Goal: Task Accomplishment & Management: Manage account settings

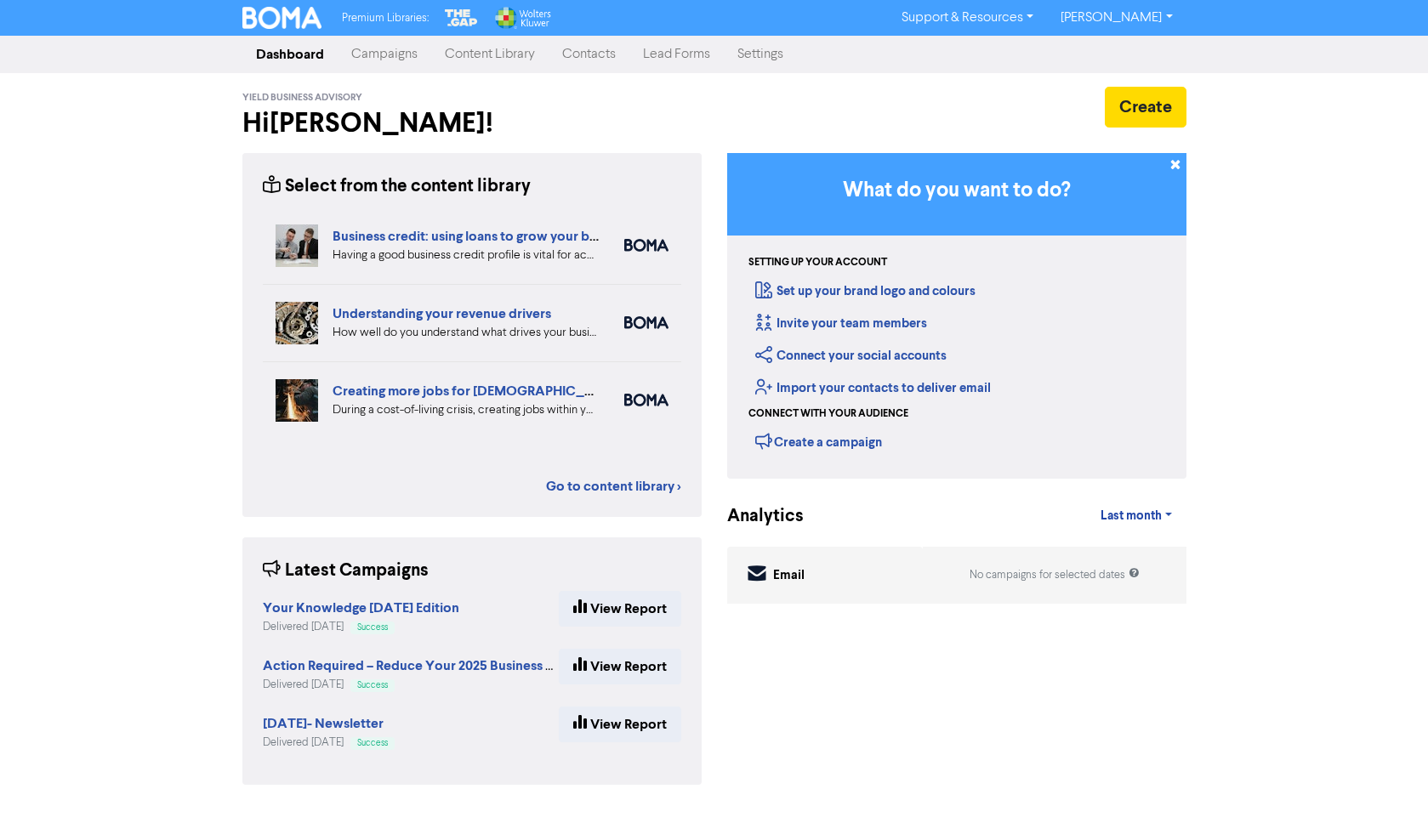
click at [757, 50] on link "Settings" at bounding box center [760, 54] width 73 height 34
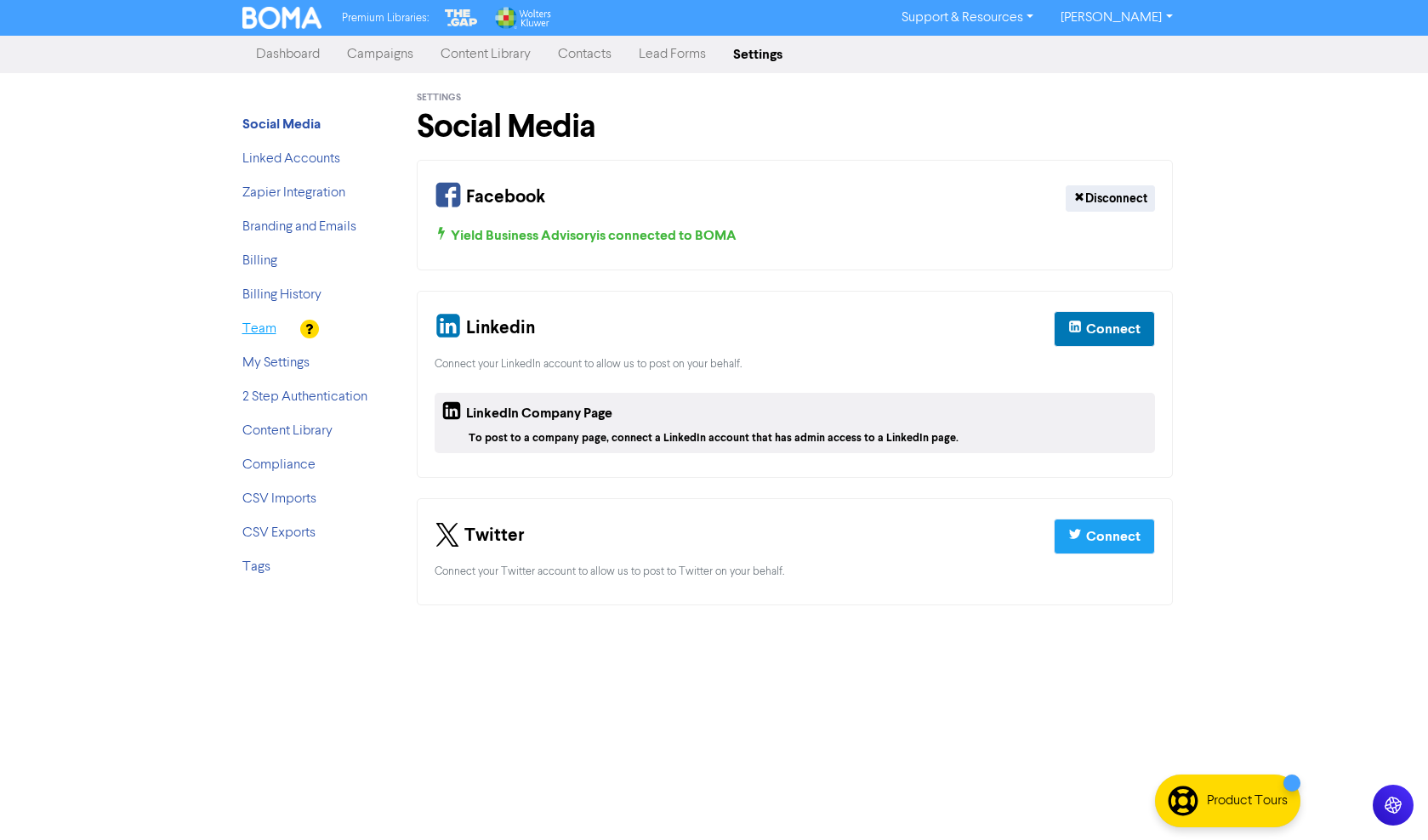
click at [270, 325] on link "Team" at bounding box center [259, 328] width 34 height 13
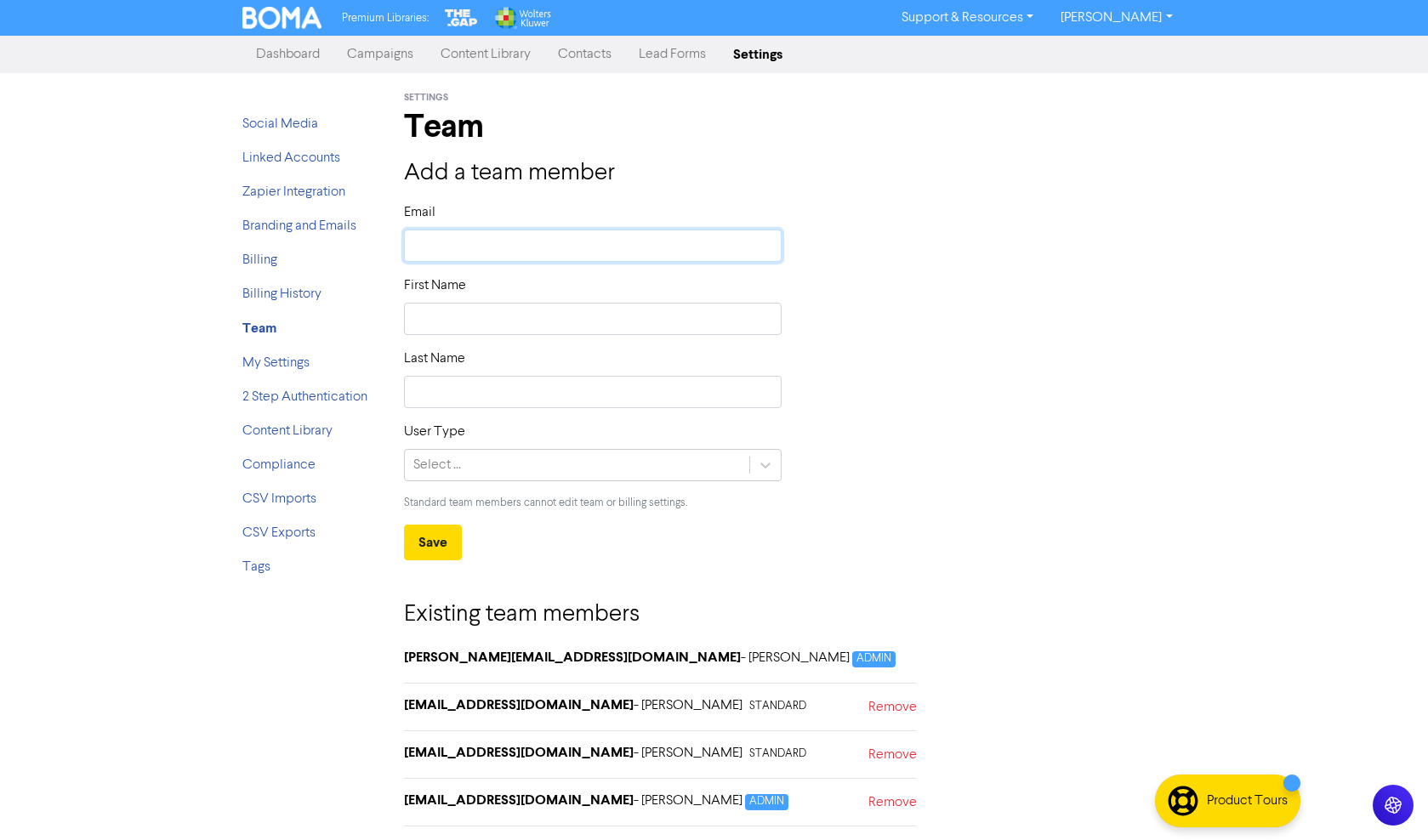
click at [525, 254] on input "text" at bounding box center [593, 245] width 379 height 32
type input "a"
type input "ad"
type input "adm"
type input "admi"
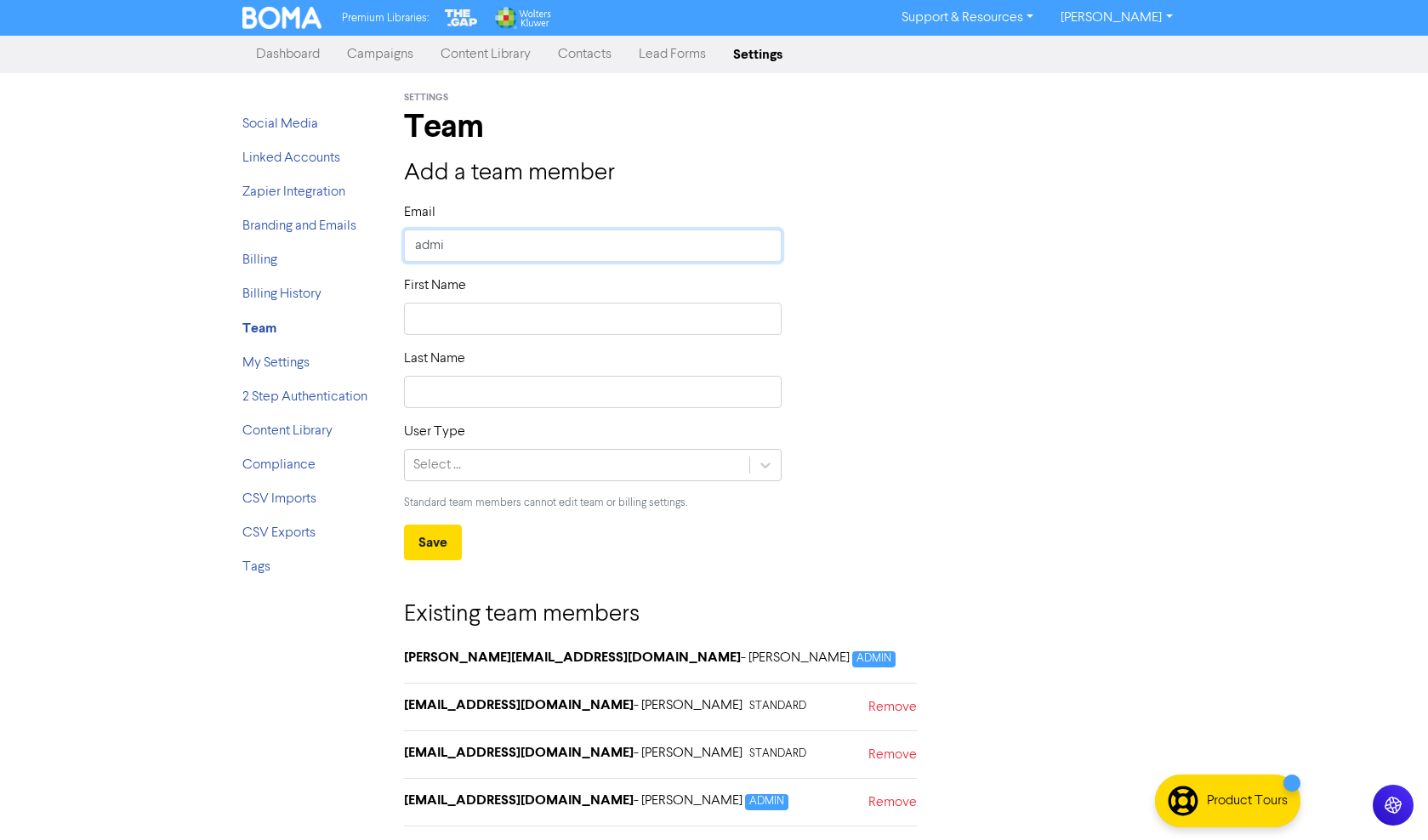
type input "admin"
type input "admin@"
type input "admin@y"
type input "admin@yi"
type input "admin@yie"
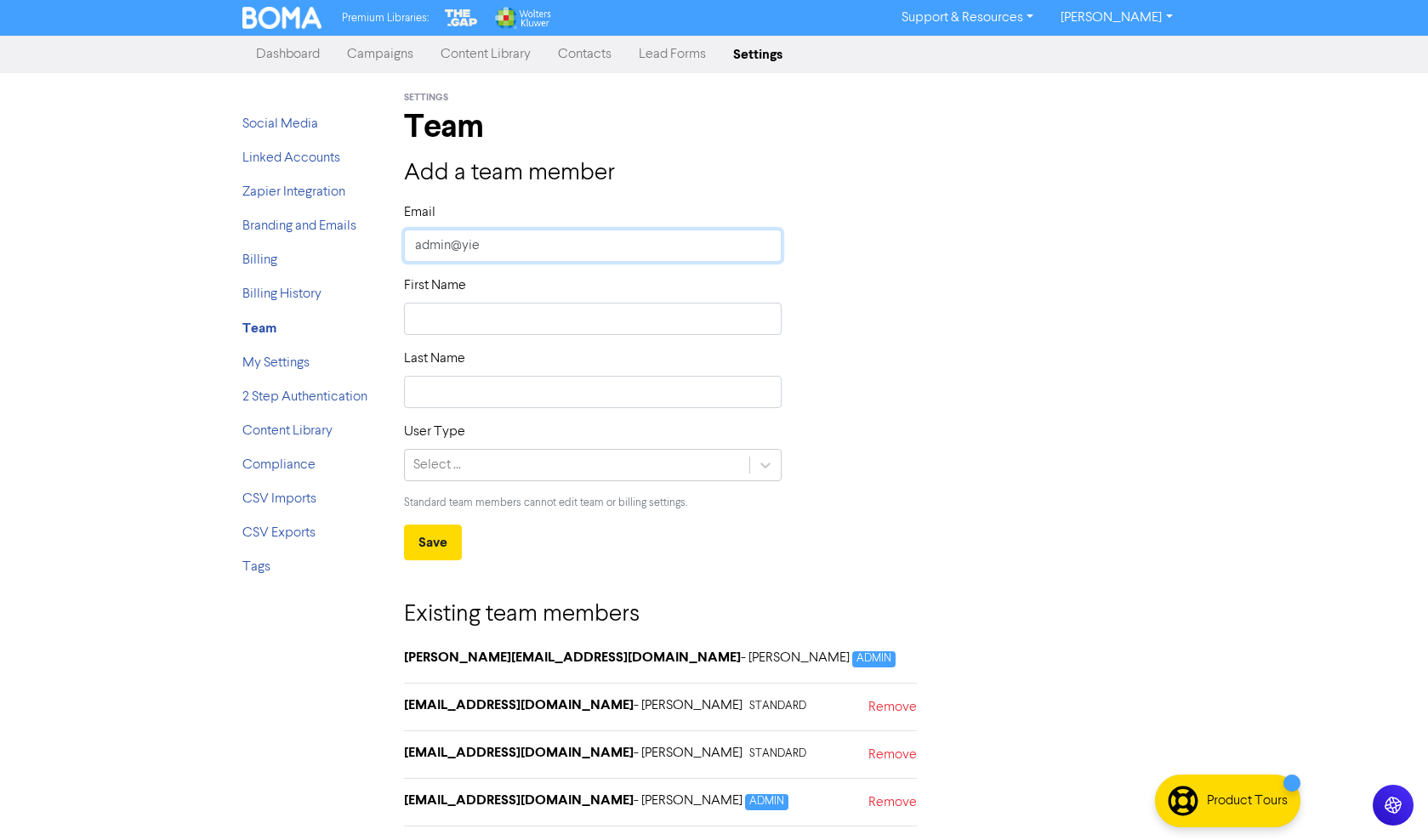
type input "admin@yiel"
type input "admin@yield"
type input "admin@yieldb"
type input "admin@yieldba"
type input "admin@yieldba."
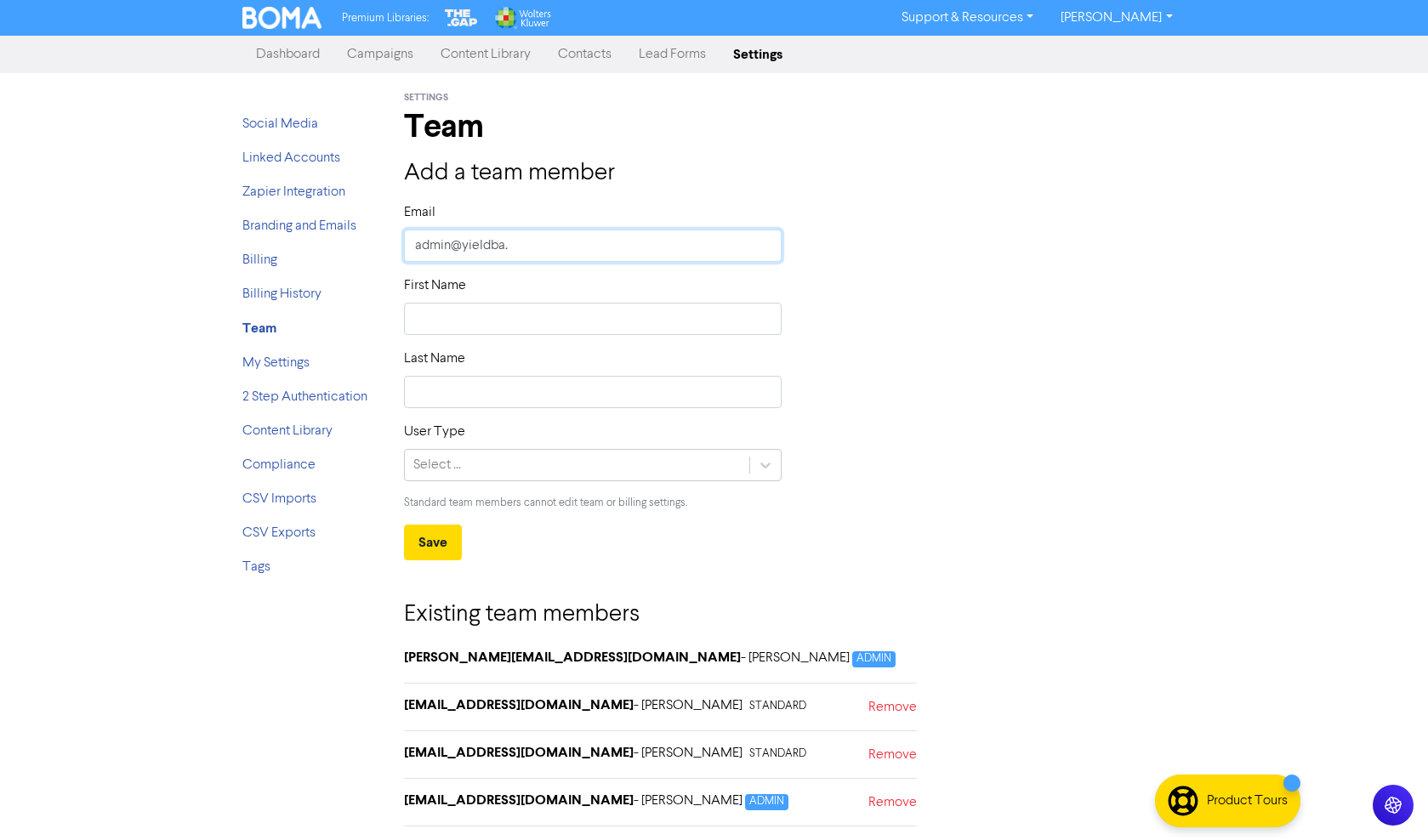
type input "admin@yieldba.c"
type input "[EMAIL_ADDRESS][DOMAIN_NAME]"
type input "[EMAIL_ADDRESS][DOMAIN_NAME]."
type input "admin@yieldba.com.u"
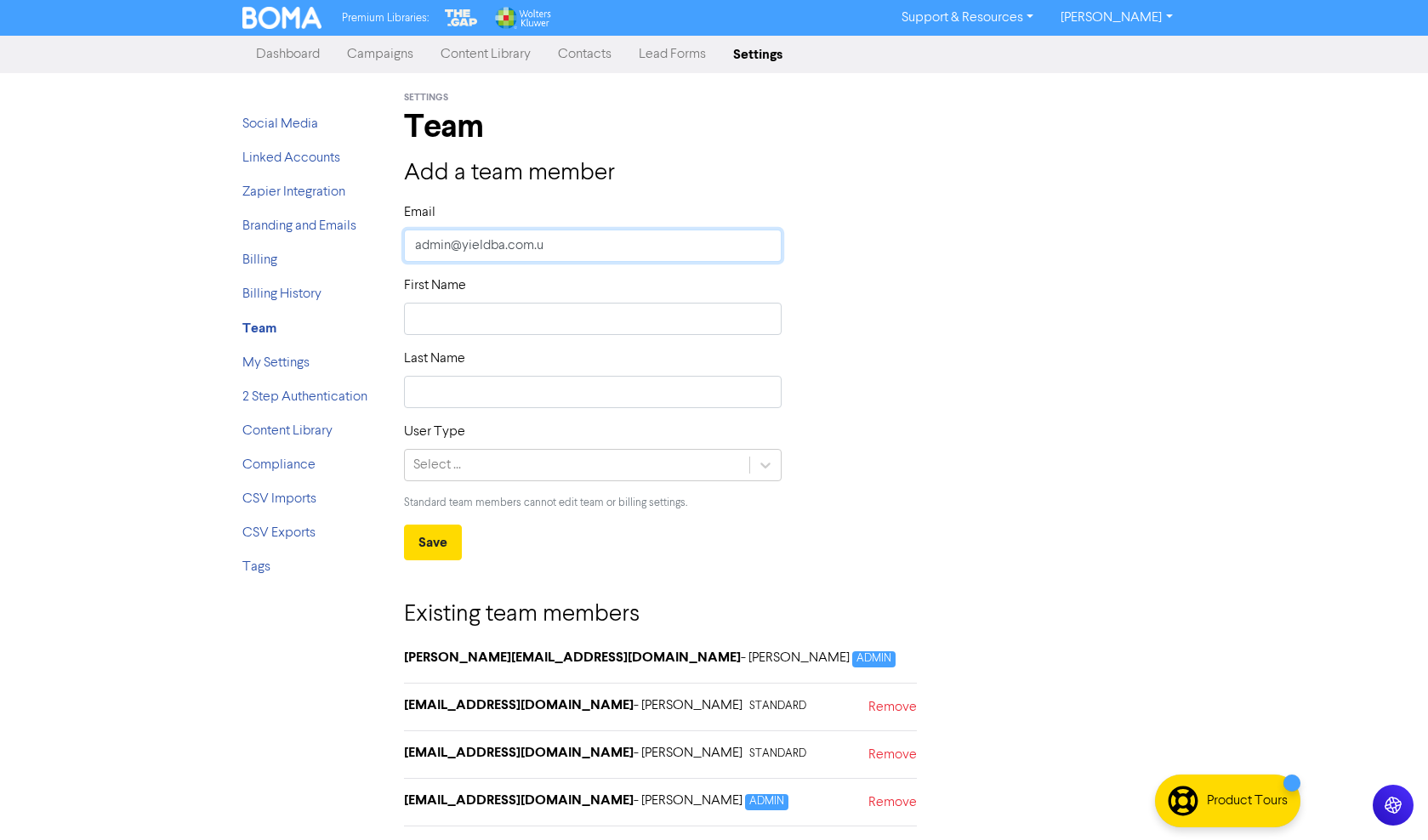
type input "[EMAIL_ADDRESS][DOMAIN_NAME]"
type input "admin@yieldba.com.u"
type input "[EMAIL_ADDRESS][DOMAIN_NAME]."
type input "admin@yieldba.com.a"
type input "[EMAIL_ADDRESS][DOMAIN_NAME]"
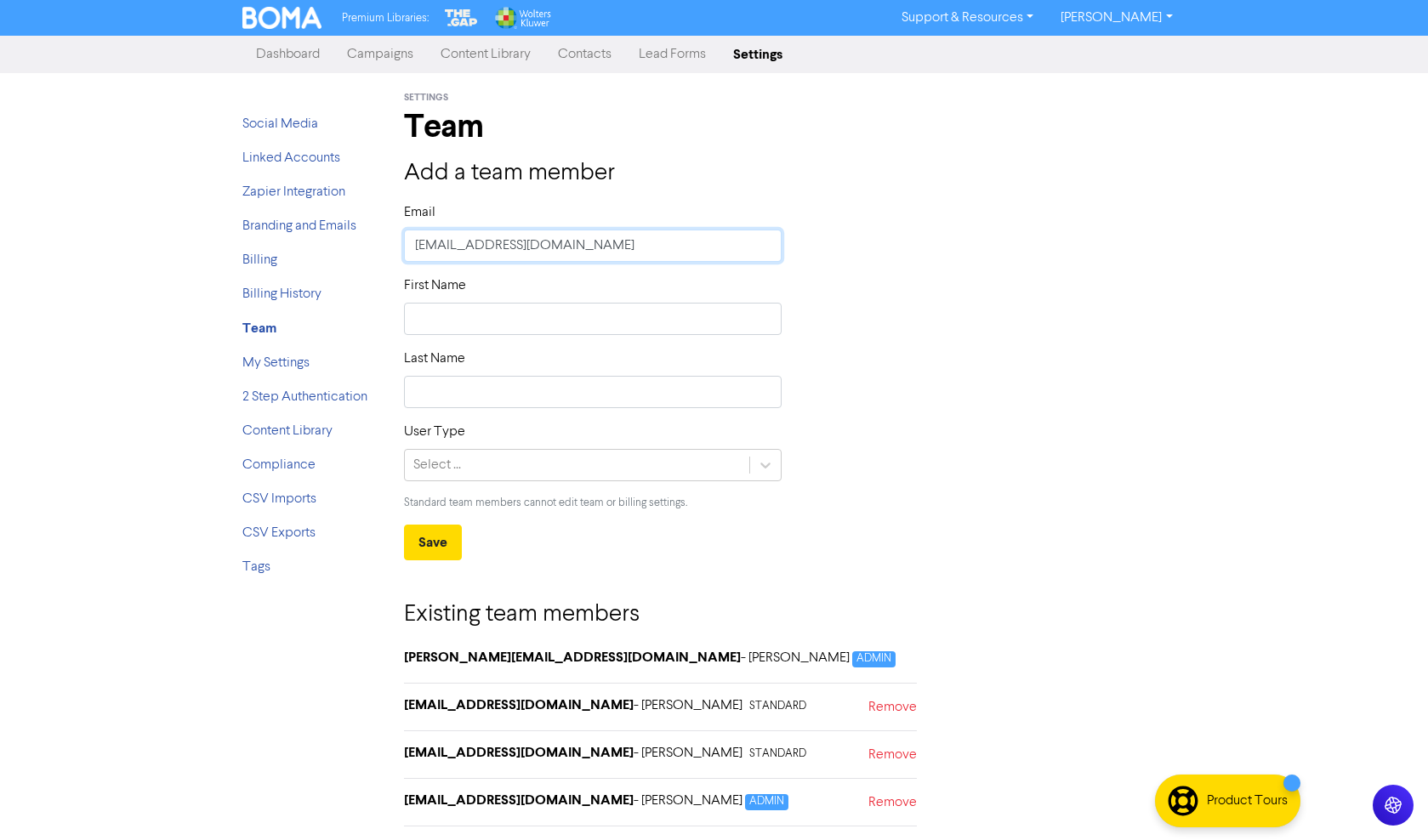
type input "[EMAIL_ADDRESS][DOMAIN_NAME]"
type input "C"
type input "Cl"
type input "Cli"
type input "Clie"
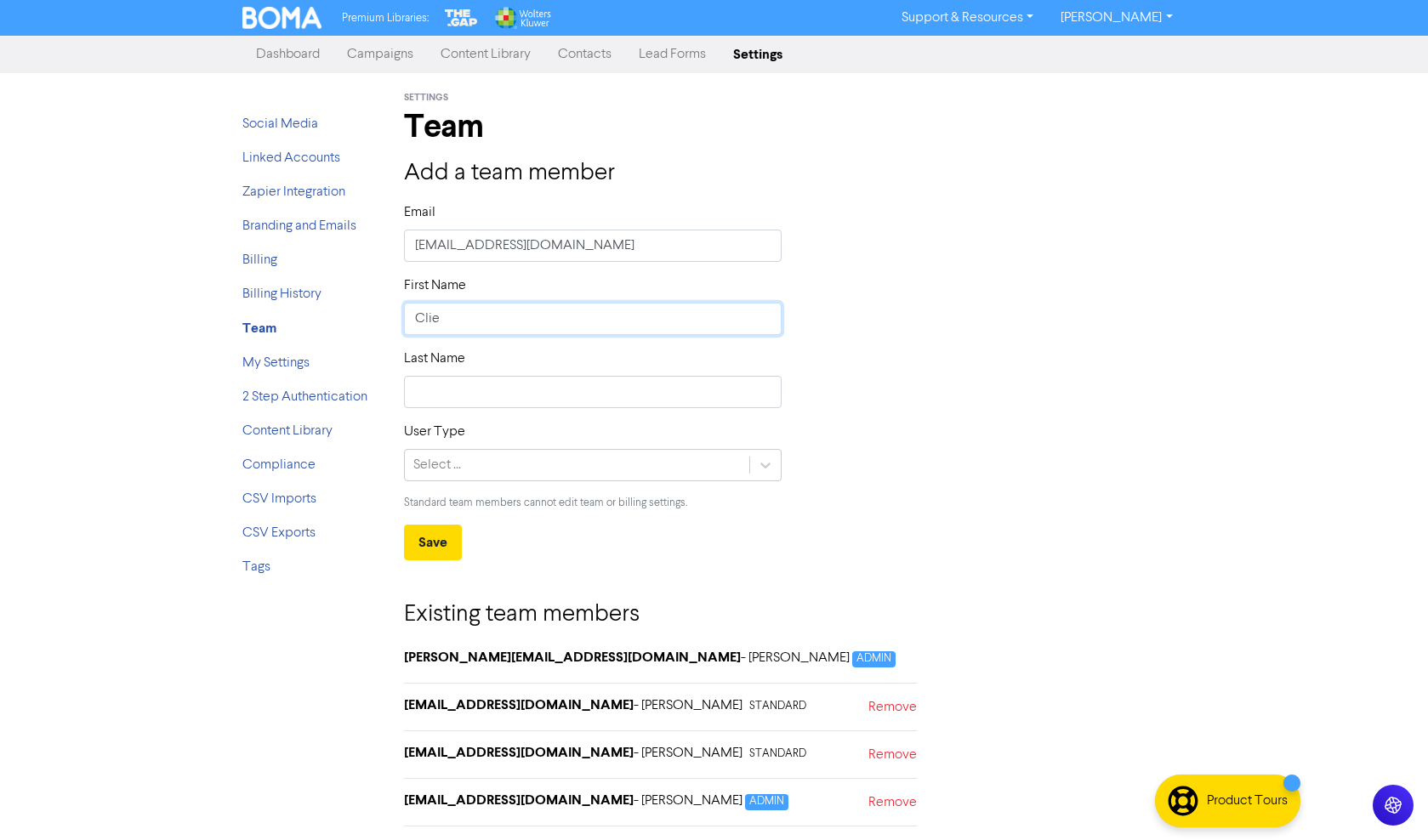
type input "Clien"
type input "Client"
type input "Services"
click at [707, 467] on div "Select ..." at bounding box center [577, 464] width 345 height 31
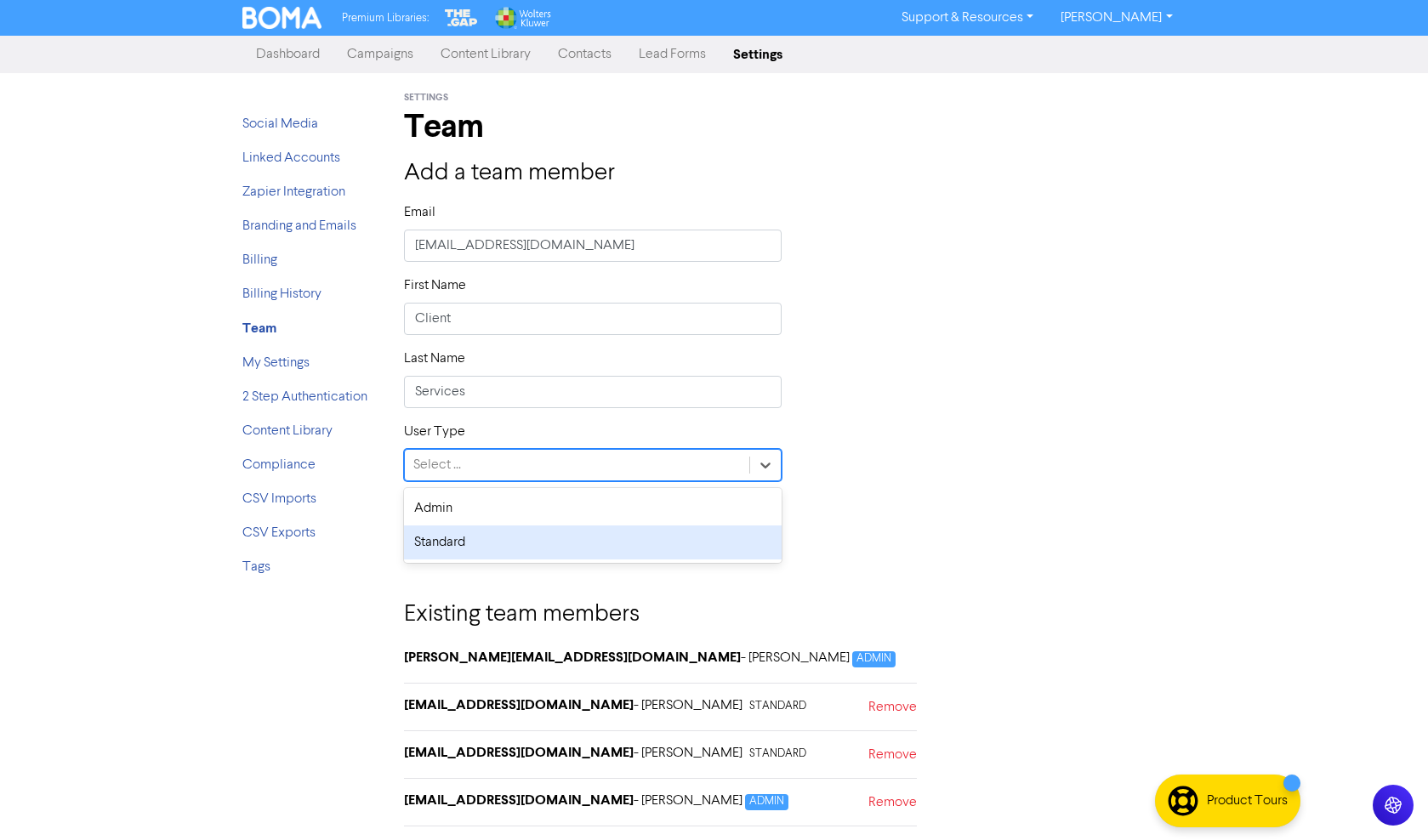
click at [435, 538] on div "Standard" at bounding box center [593, 542] width 379 height 34
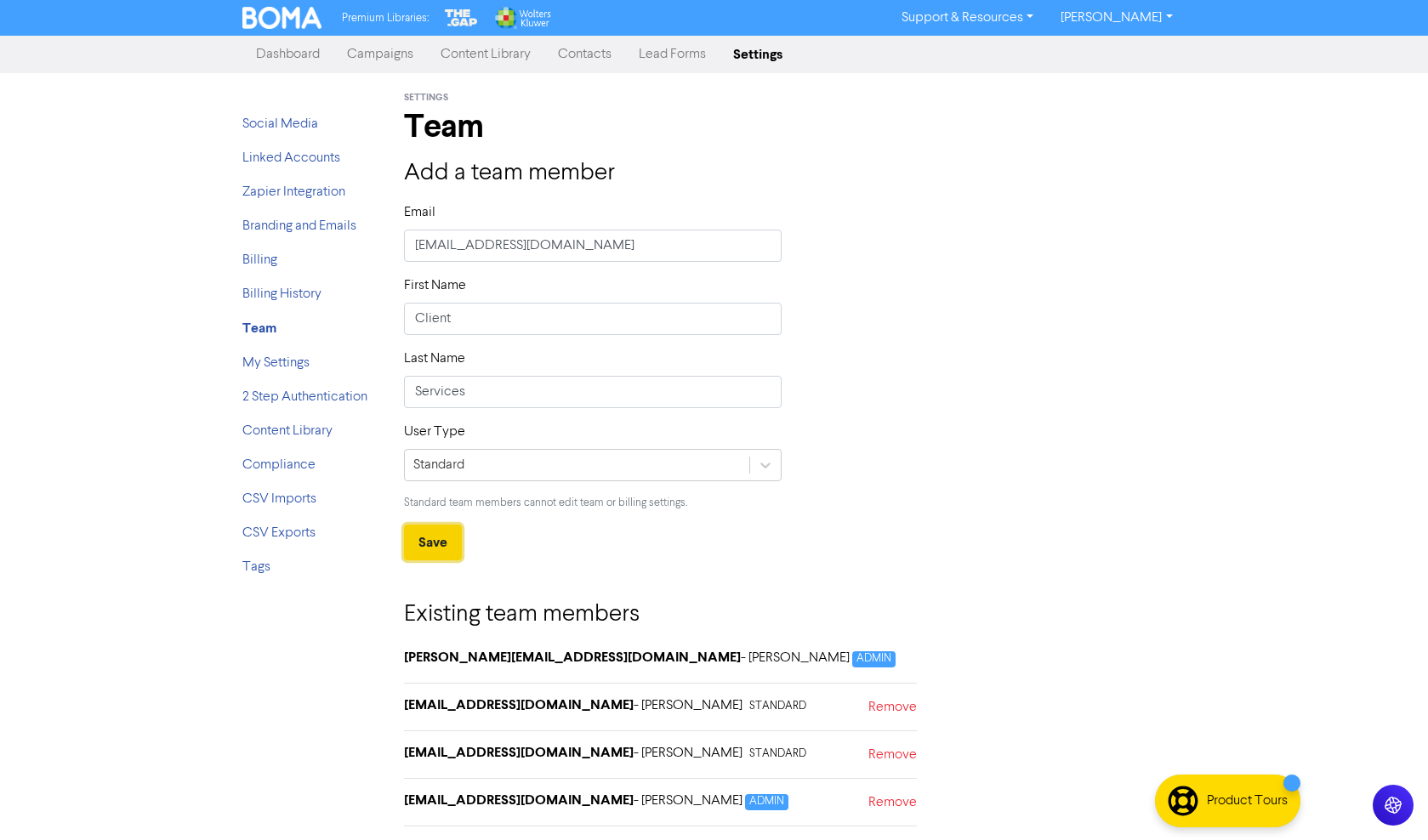
click at [422, 541] on button "Save" at bounding box center [433, 542] width 58 height 36
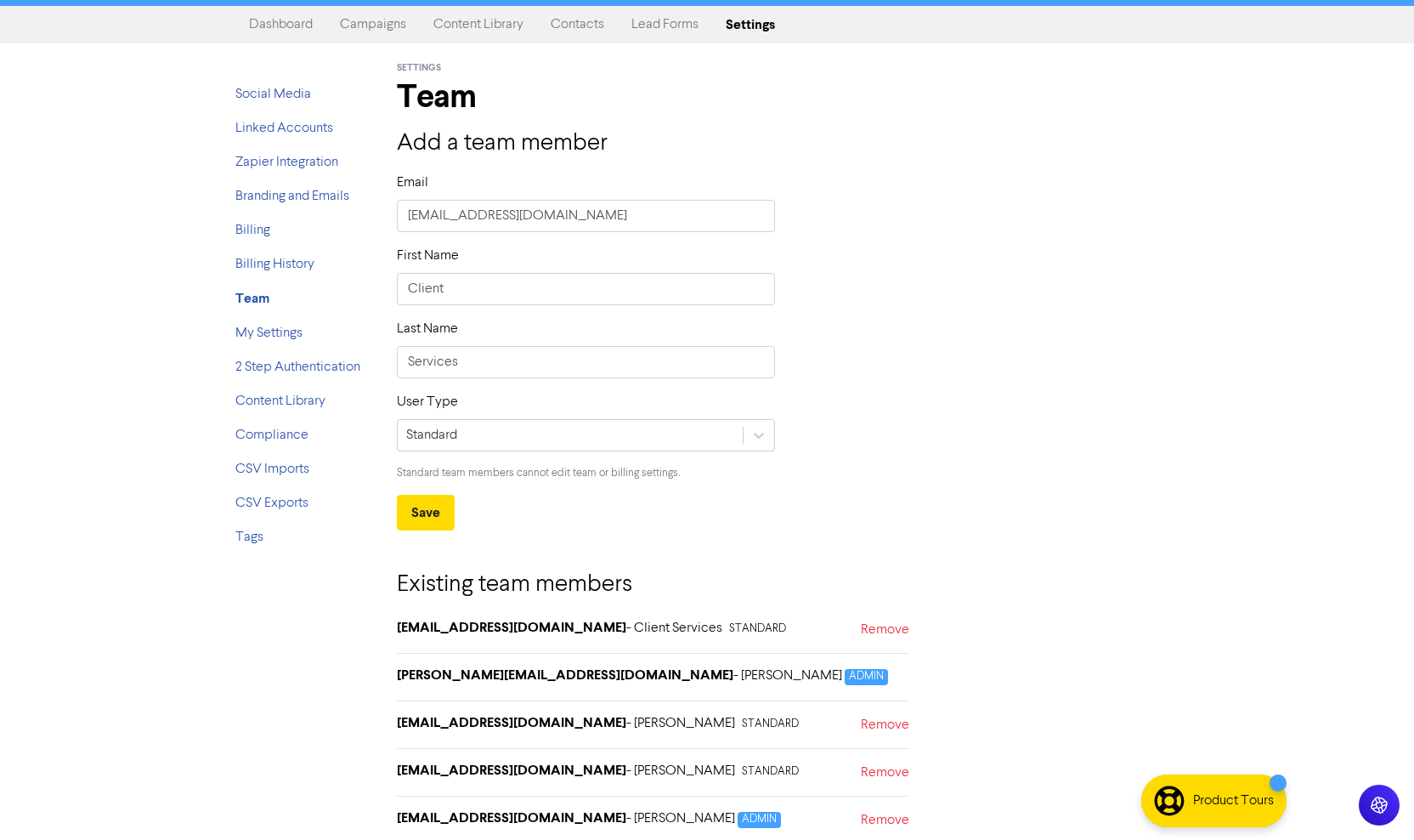
scroll to position [44, 0]
